Goal: Task Accomplishment & Management: Manage account settings

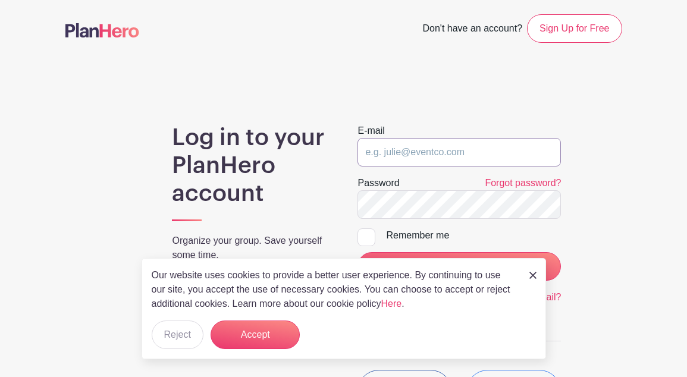
type input "[PERSON_NAME][EMAIL_ADDRESS][DOMAIN_NAME]"
click at [436, 271] on p "Our website uses cookies to provide a better user experience. By continuing to …" at bounding box center [334, 289] width 365 height 43
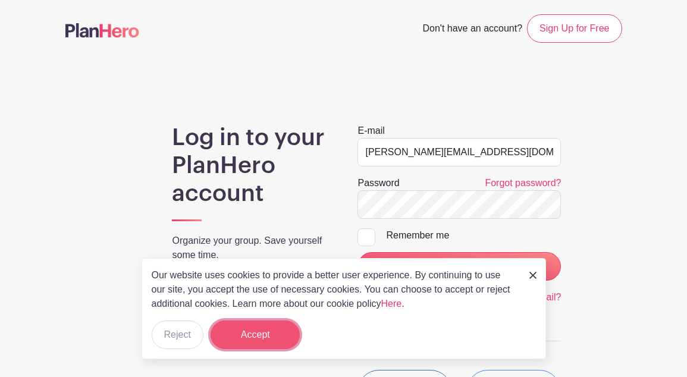
click at [248, 342] on button "Accept" at bounding box center [254, 334] width 89 height 29
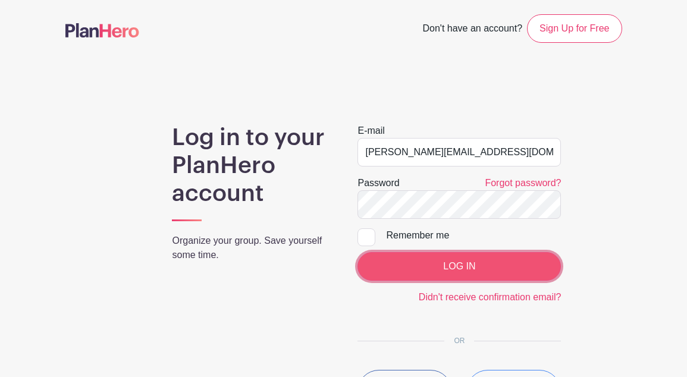
click at [386, 275] on input "LOG IN" at bounding box center [458, 266] width 203 height 29
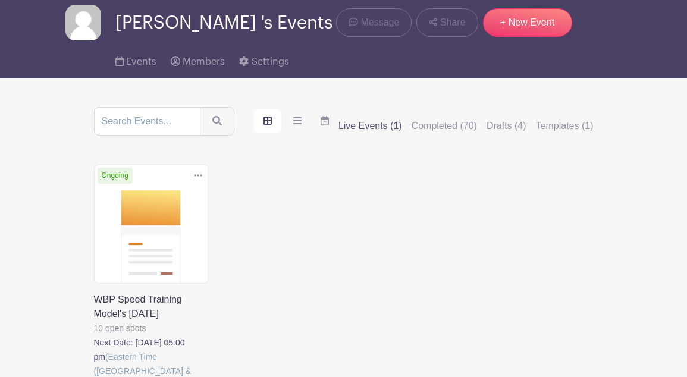
scroll to position [44, 0]
